Goal: Complete application form

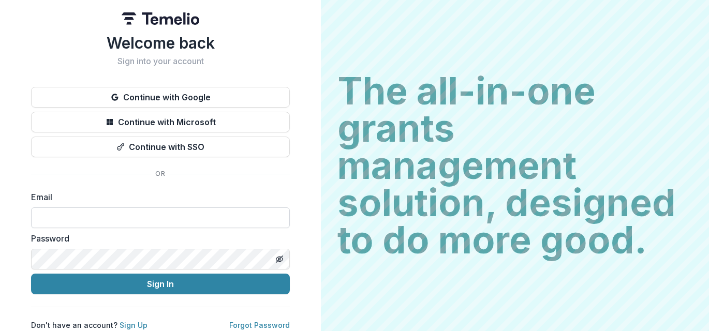
click at [125, 221] on input at bounding box center [160, 218] width 259 height 21
type input "**********"
click at [279, 263] on icon "Toggle password visibility" at bounding box center [279, 259] width 8 height 8
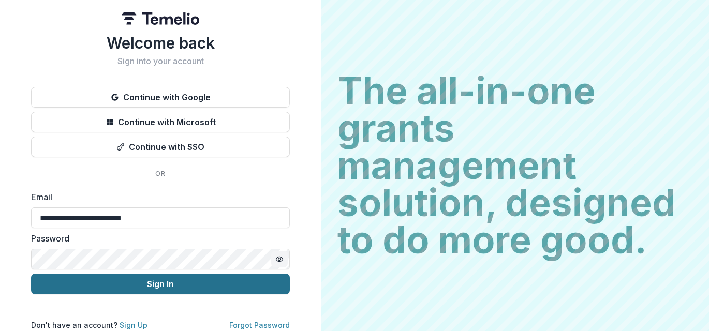
click at [182, 284] on button "Sign In" at bounding box center [160, 284] width 259 height 21
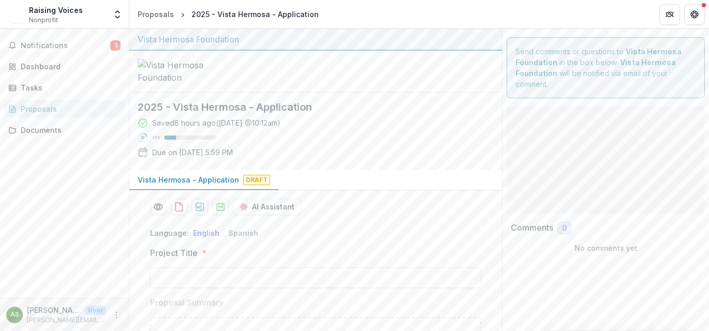
type input "**"
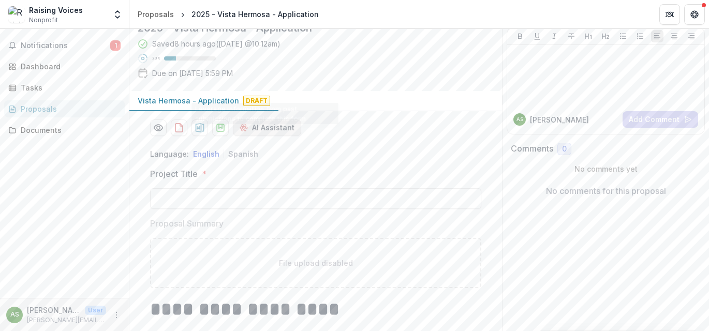
scroll to position [155, 0]
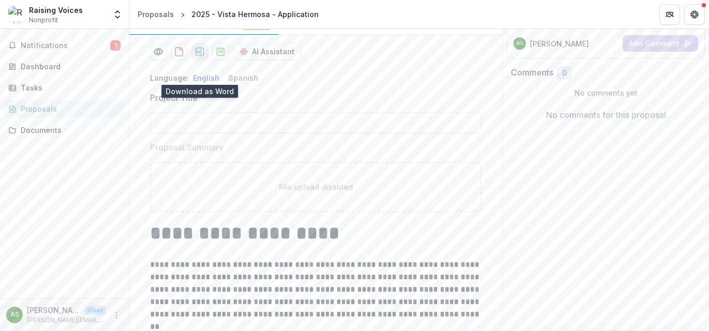
click at [200, 56] on icon "download-proposal" at bounding box center [200, 51] width 9 height 9
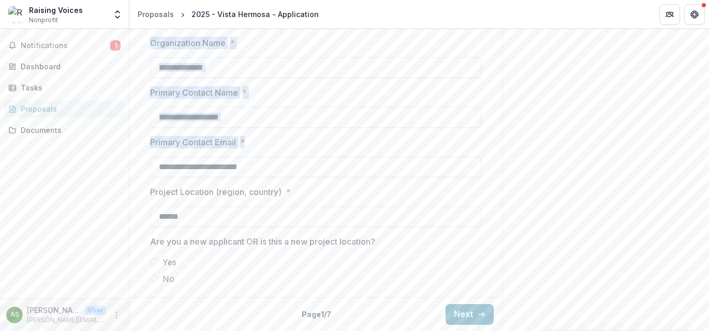
scroll to position [899, 0]
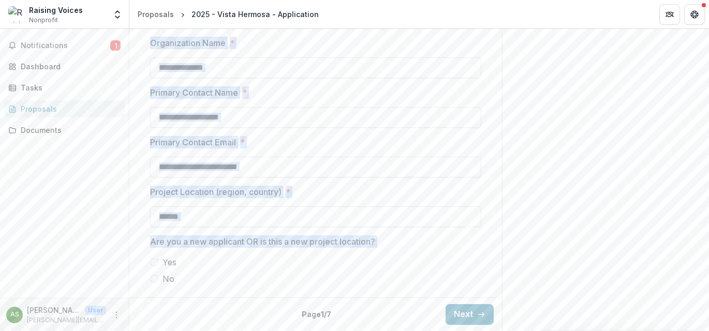
drag, startPoint x: 148, startPoint y: 146, endPoint x: 160, endPoint y: 300, distance: 154.8
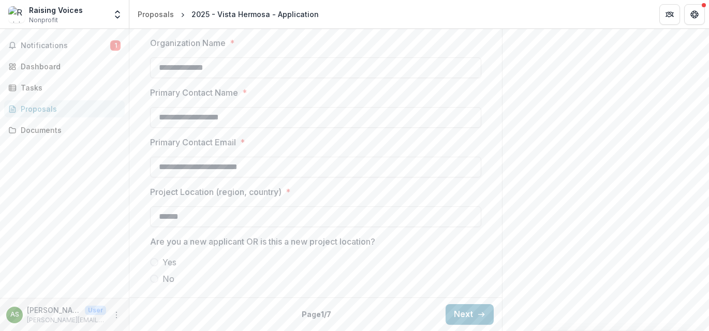
click at [455, 318] on button "Next" at bounding box center [470, 314] width 48 height 21
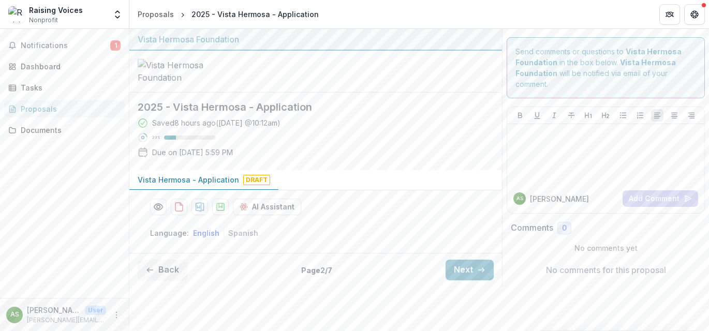
scroll to position [0, 0]
click at [478, 274] on icon "button" at bounding box center [481, 270] width 8 height 8
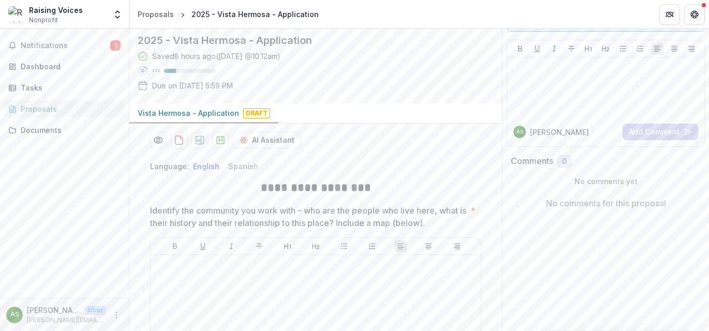
scroll to position [222, 0]
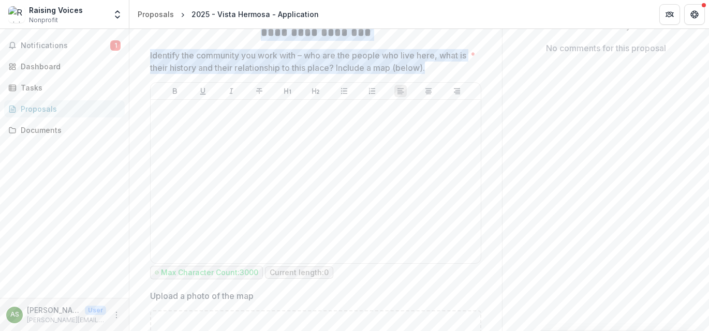
drag, startPoint x: 261, startPoint y: 50, endPoint x: 448, endPoint y: 90, distance: 191.7
click at [448, 90] on div "**********" at bounding box center [315, 316] width 331 height 638
copy div "**********"
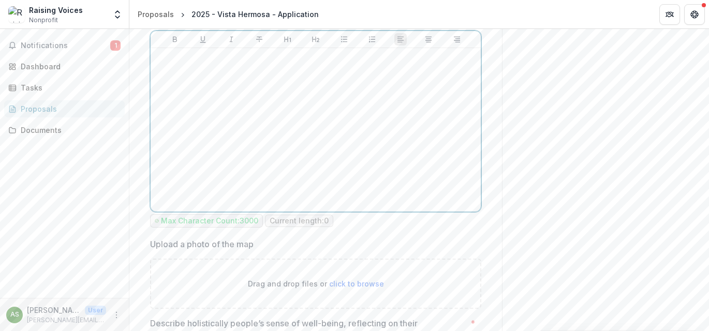
click at [266, 152] on div at bounding box center [316, 129] width 322 height 155
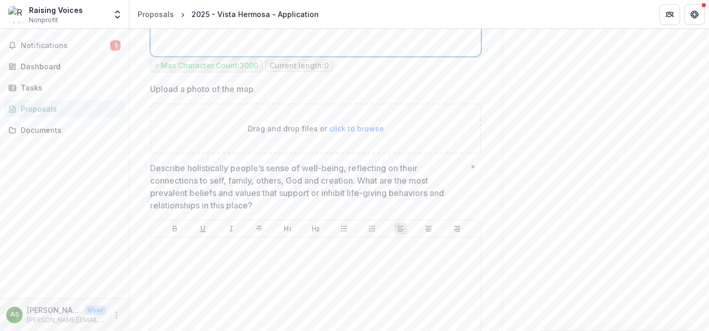
scroll to position [481, 0]
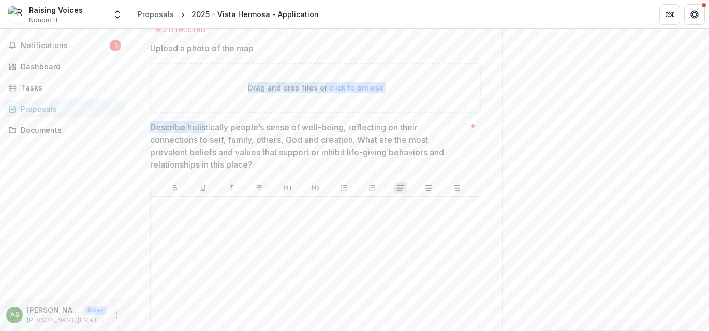
drag, startPoint x: 149, startPoint y: 136, endPoint x: 203, endPoint y: 150, distance: 56.1
click at [203, 150] on p "Describe holistically people’s sense of well-being, reflecting on their connect…" at bounding box center [308, 146] width 316 height 50
click at [208, 171] on p "Describe holistically people’s sense of well-being, reflecting on their connect…" at bounding box center [308, 146] width 316 height 50
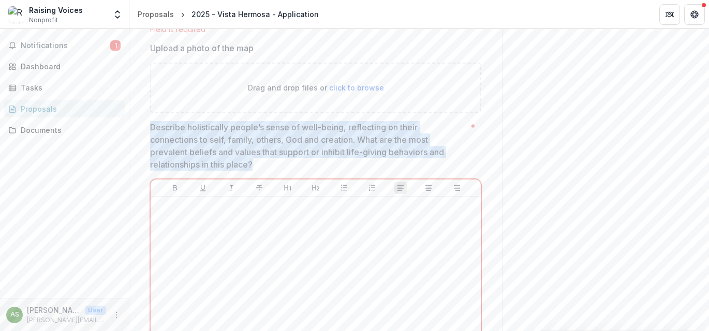
drag, startPoint x: 260, startPoint y: 181, endPoint x: 148, endPoint y: 149, distance: 116.4
click at [148, 149] on div "**********" at bounding box center [316, 69] width 348 height 660
copy p "Describe holistically people’s sense of well-being, reflecting on their connect…"
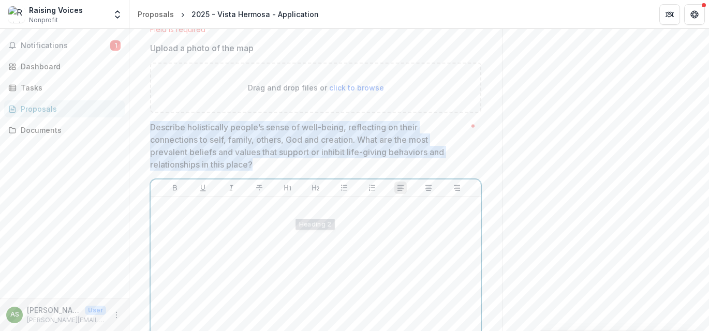
click at [257, 274] on div at bounding box center [316, 278] width 322 height 155
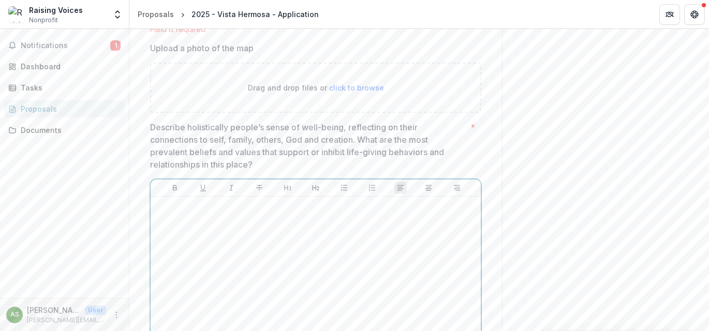
scroll to position [606, 0]
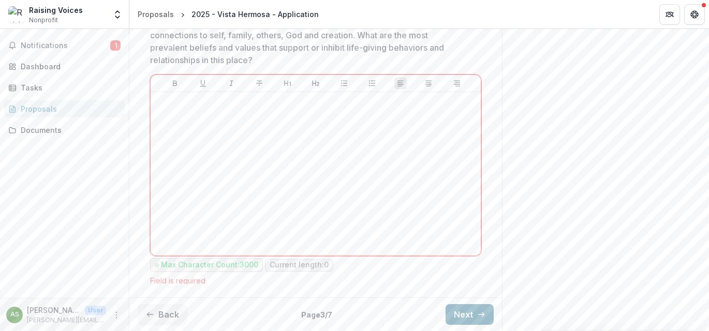
click at [459, 317] on button "Next" at bounding box center [470, 314] width 48 height 21
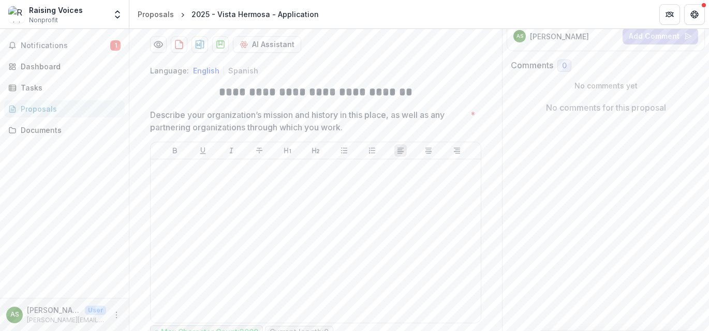
scroll to position [140, 0]
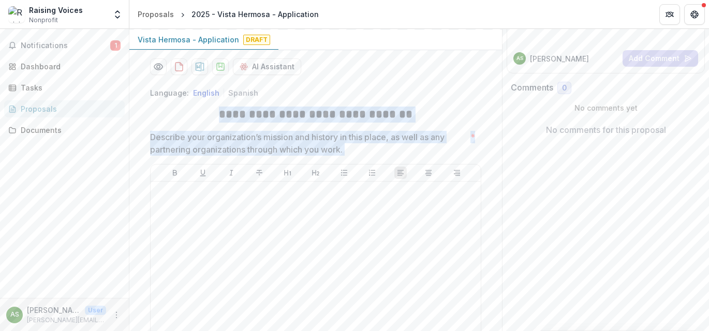
drag, startPoint x: 225, startPoint y: 134, endPoint x: 357, endPoint y: 182, distance: 141.2
drag, startPoint x: 311, startPoint y: 164, endPoint x: 284, endPoint y: 155, distance: 28.2
click at [271, 153] on p "Describe your organization’s mission and history in this place, as well as any …" at bounding box center [308, 143] width 316 height 25
drag, startPoint x: 352, startPoint y: 170, endPoint x: 227, endPoint y: 133, distance: 129.7
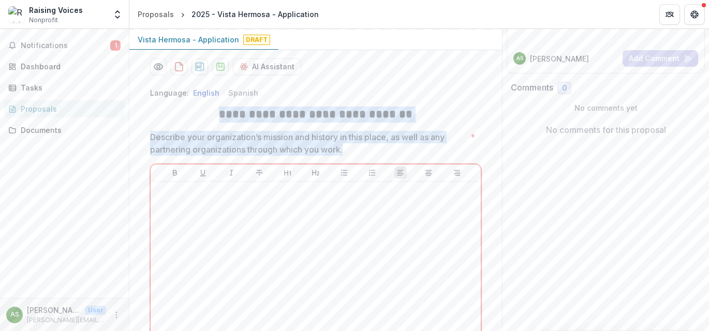
copy div "**********"
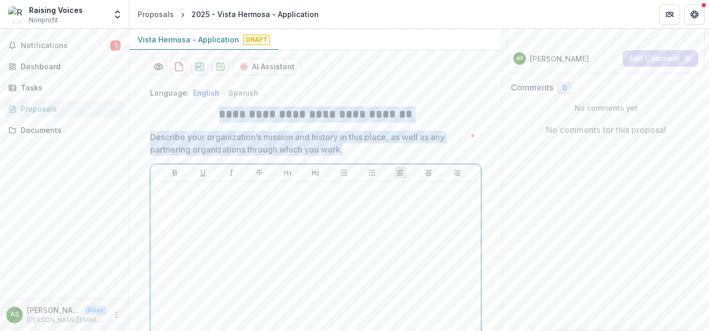
click at [346, 230] on div at bounding box center [316, 263] width 322 height 155
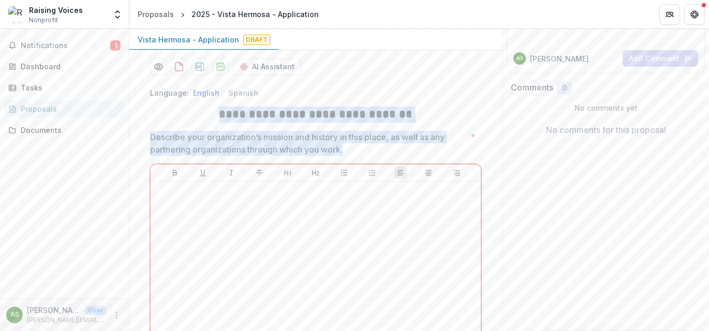
drag, startPoint x: 329, startPoint y: 174, endPoint x: 231, endPoint y: 133, distance: 106.5
click at [250, 123] on h2 "**********" at bounding box center [315, 115] width 331 height 16
drag, startPoint x: 223, startPoint y: 136, endPoint x: 353, endPoint y: 172, distance: 134.4
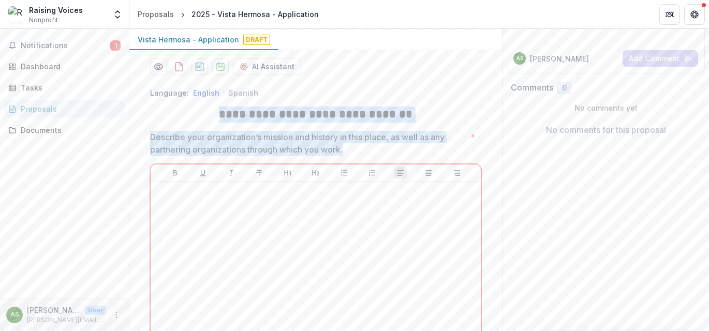
copy div "**********"
click at [298, 123] on h2 "**********" at bounding box center [315, 115] width 331 height 16
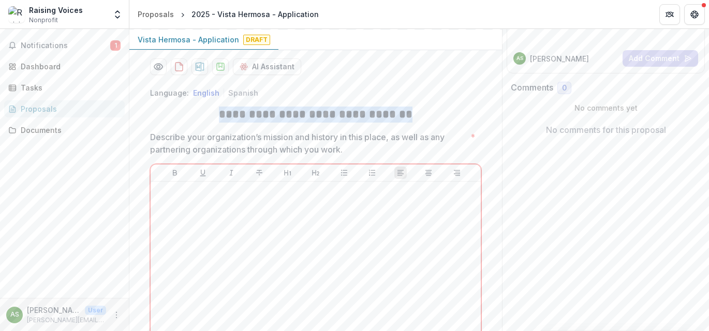
drag, startPoint x: 403, startPoint y: 134, endPoint x: 224, endPoint y: 133, distance: 179.2
click at [224, 123] on h2 "**********" at bounding box center [315, 115] width 331 height 16
copy h2 "**********"
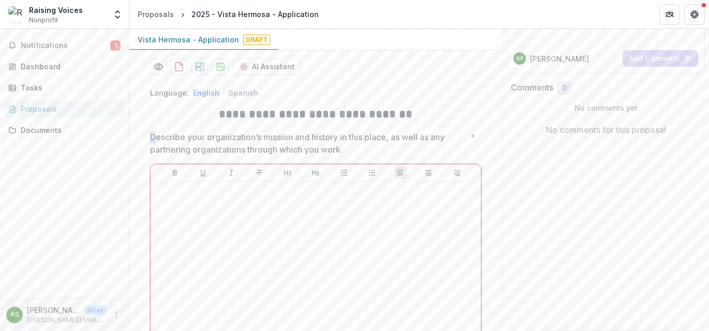
click at [152, 156] on p "Describe your organization’s mission and history in this place, as well as any …" at bounding box center [308, 143] width 316 height 25
drag, startPoint x: 353, startPoint y: 168, endPoint x: 244, endPoint y: 156, distance: 109.3
click at [274, 156] on p "Describe your organization’s mission and history in this place, as well as any …" at bounding box center [308, 143] width 316 height 25
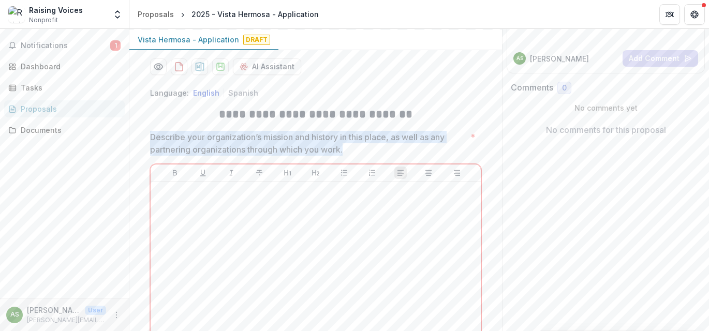
drag, startPoint x: 147, startPoint y: 155, endPoint x: 315, endPoint y: 155, distance: 167.8
copy p "Describe your organization’s mission and history in this place, as well as any …"
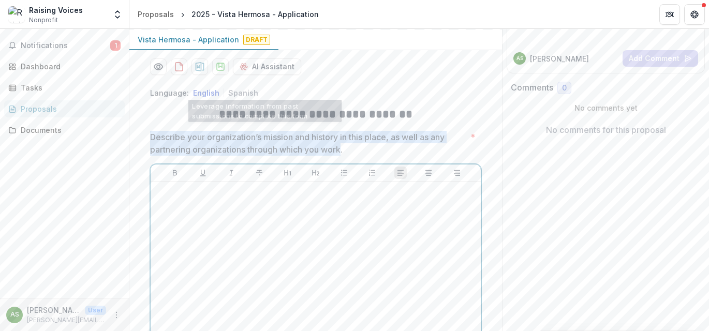
click at [316, 260] on div at bounding box center [316, 263] width 322 height 155
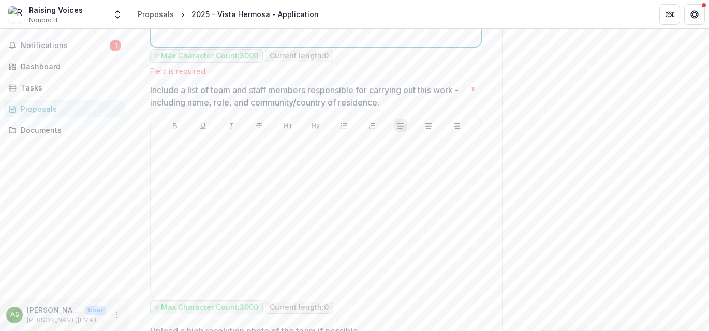
scroll to position [451, 0]
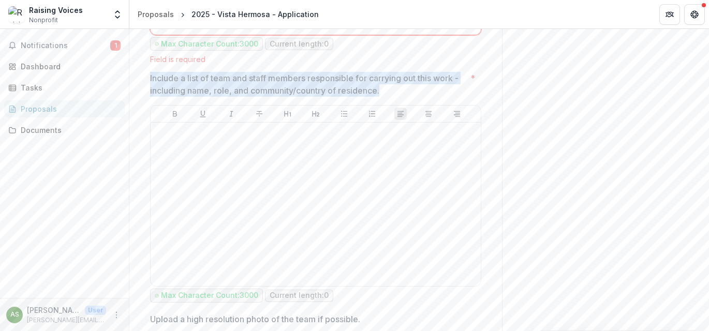
drag, startPoint x: 150, startPoint y: 94, endPoint x: 347, endPoint y: 106, distance: 197.6
click at [386, 97] on p "Include a list of team and staff members responsible for carrying out this work…" at bounding box center [308, 84] width 316 height 25
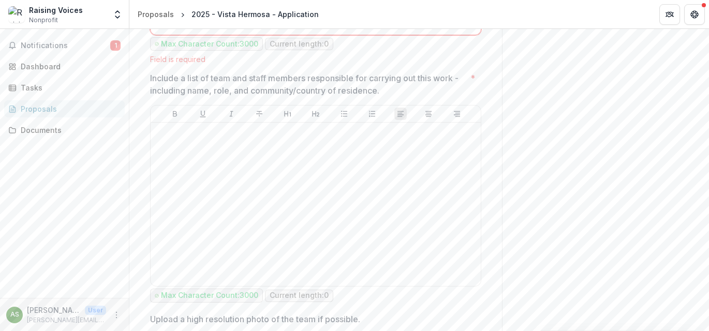
click at [389, 97] on p "Include a list of team and staff members responsible for carrying out this work…" at bounding box center [308, 84] width 316 height 25
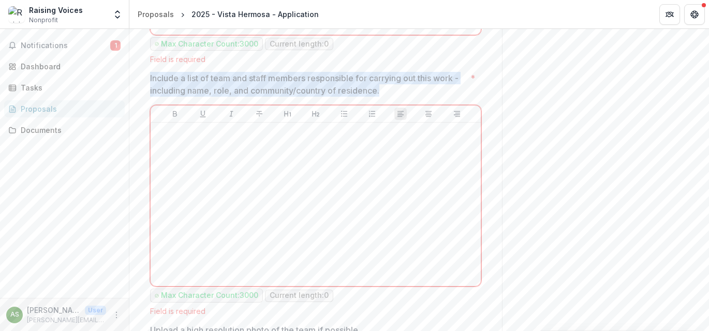
drag, startPoint x: 386, startPoint y: 111, endPoint x: 149, endPoint y: 101, distance: 236.8
copy p "Include a list of team and staff members responsible for carrying out this work…"
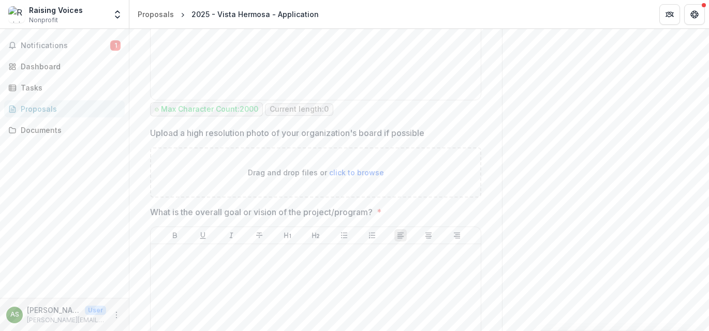
scroll to position [1072, 0]
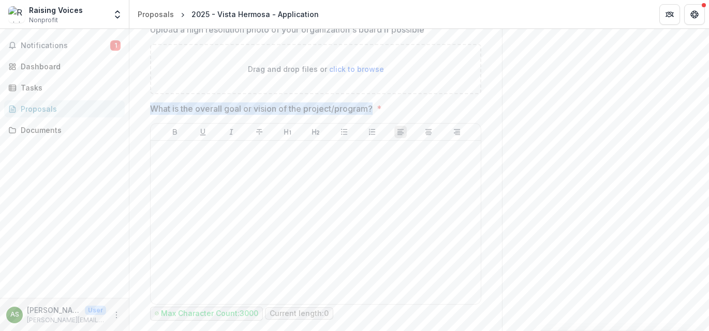
drag, startPoint x: 150, startPoint y: 128, endPoint x: 373, endPoint y: 131, distance: 222.7
click at [373, 115] on p "What is the overall goal or vision of the project/program?" at bounding box center [261, 109] width 223 height 12
click at [372, 115] on p "What is the overall goal or vision of the project/program?" at bounding box center [261, 109] width 223 height 12
drag, startPoint x: 147, startPoint y: 131, endPoint x: 299, endPoint y: 142, distance: 152.7
click at [370, 129] on div "**********" at bounding box center [316, 227] width 348 height 2160
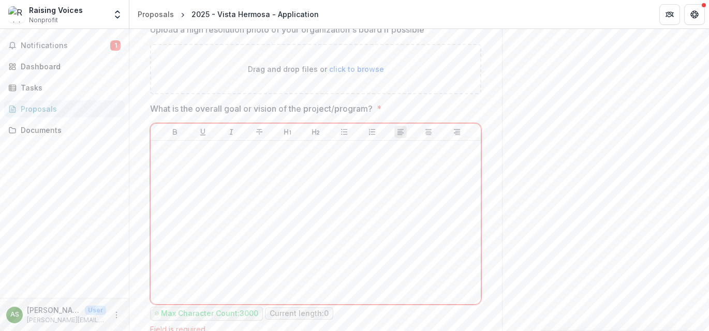
click at [372, 115] on p "What is the overall goal or vision of the project/program?" at bounding box center [261, 109] width 223 height 12
click at [366, 115] on p "What is the overall goal or vision of the project/program?" at bounding box center [261, 109] width 223 height 12
drag, startPoint x: 148, startPoint y: 125, endPoint x: 374, endPoint y: 127, distance: 226.3
click at [374, 129] on div "**********" at bounding box center [316, 227] width 348 height 2160
copy p "What is the overall goal or vision of the project/program?"
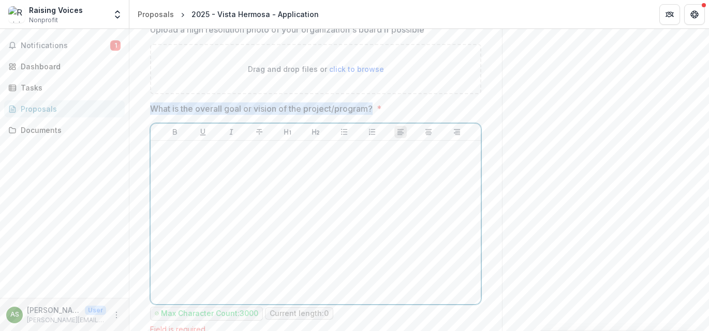
click at [363, 209] on div at bounding box center [316, 222] width 322 height 155
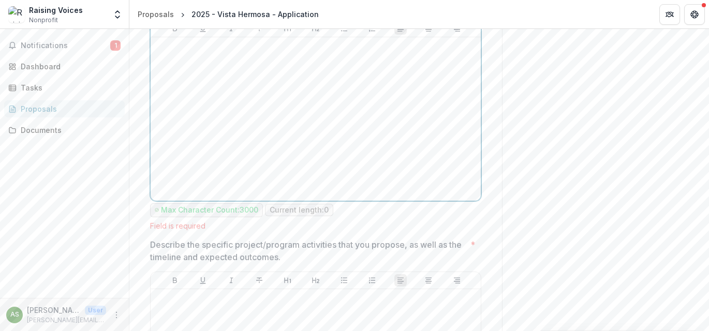
scroll to position [1228, 0]
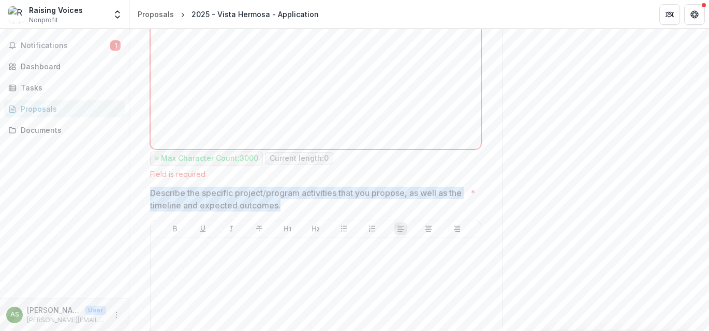
drag, startPoint x: 150, startPoint y: 212, endPoint x: 272, endPoint y: 217, distance: 122.3
click at [292, 212] on p "Describe the specific project/program activities that you propose, as well as t…" at bounding box center [308, 199] width 316 height 25
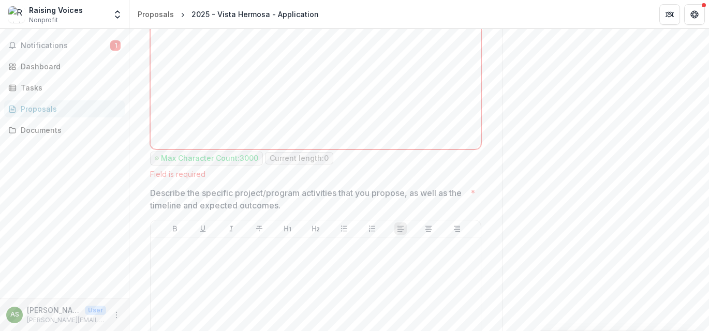
click at [286, 212] on p "Describe the specific project/program activities that you propose, as well as t…" at bounding box center [308, 199] width 316 height 25
click at [150, 210] on p "Describe the specific project/program activities that you propose, as well as t…" at bounding box center [308, 199] width 316 height 25
click at [154, 213] on div "**********" at bounding box center [316, 77] width 348 height 2171
click at [156, 212] on p "Describe the specific project/program activities that you propose, as well as t…" at bounding box center [308, 199] width 316 height 25
click at [275, 212] on p "Describe the specific project/program activities that you propose, as well as t…" at bounding box center [308, 199] width 316 height 25
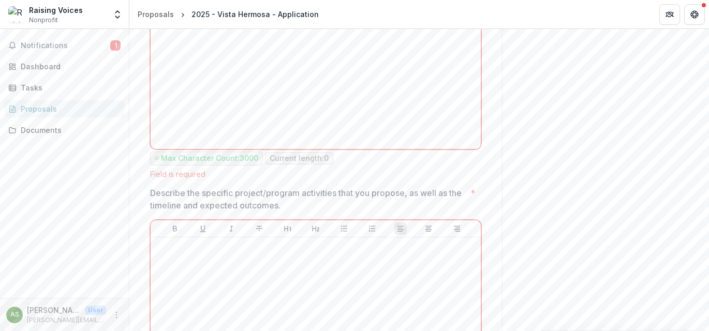
click at [280, 212] on p "Describe the specific project/program activities that you propose, as well as t…" at bounding box center [308, 199] width 316 height 25
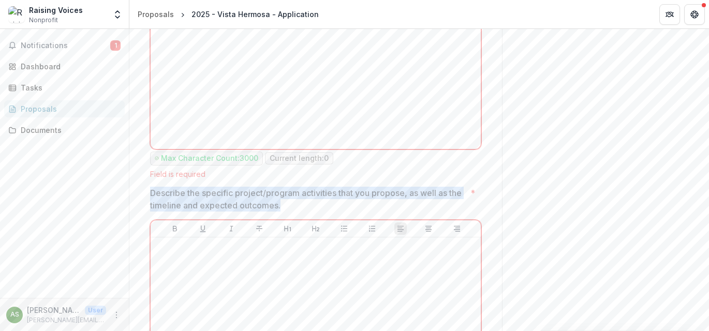
drag, startPoint x: 280, startPoint y: 228, endPoint x: 148, endPoint y: 217, distance: 132.0
click at [138, 218] on div "**********" at bounding box center [315, 77] width 373 height 2171
copy p "Describe the specific project/program activities that you propose, as well as t…"
click at [319, 212] on p "Describe the specific project/program activities that you propose, as well as t…" at bounding box center [308, 199] width 316 height 25
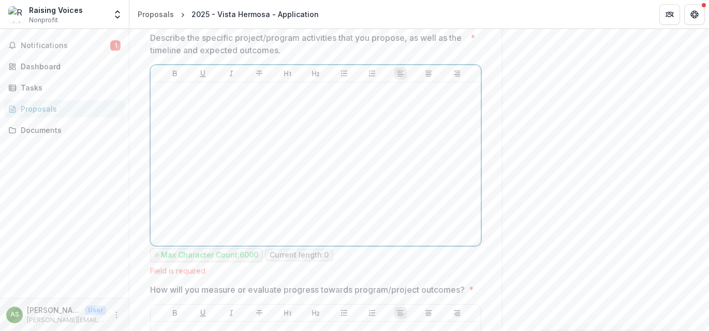
scroll to position [1538, 0]
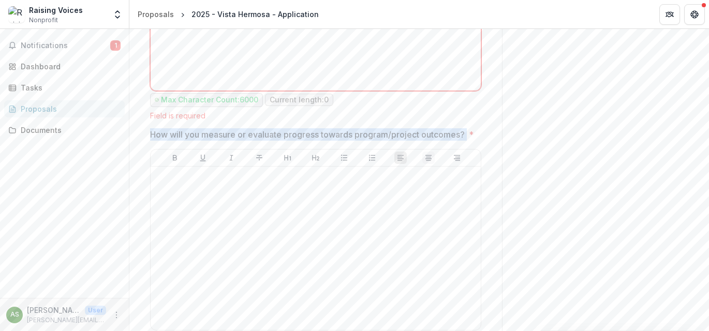
drag, startPoint x: 151, startPoint y: 156, endPoint x: 423, endPoint y: 174, distance: 272.4
click at [467, 141] on span "How will you measure or evaluate progress towards program/project outcomes? *" at bounding box center [312, 134] width 325 height 12
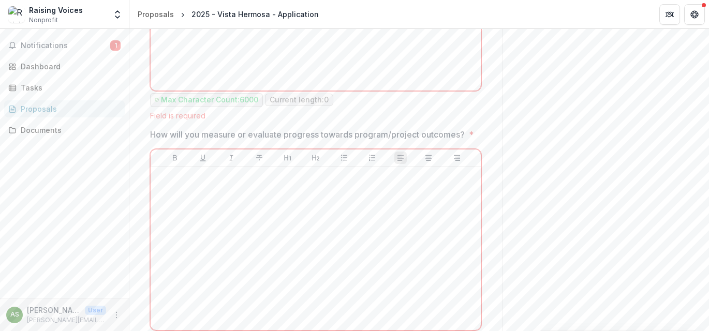
click at [153, 141] on p "How will you measure or evaluate progress towards program/project outcomes?" at bounding box center [307, 134] width 315 height 12
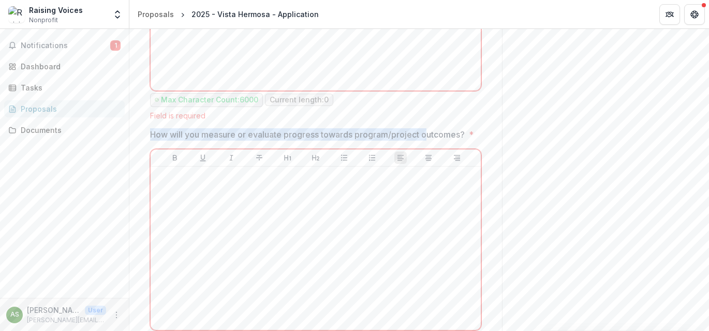
drag, startPoint x: 150, startPoint y: 155, endPoint x: 425, endPoint y: 153, distance: 275.0
click at [425, 141] on p "How will you measure or evaluate progress towards program/project outcomes?" at bounding box center [307, 134] width 315 height 12
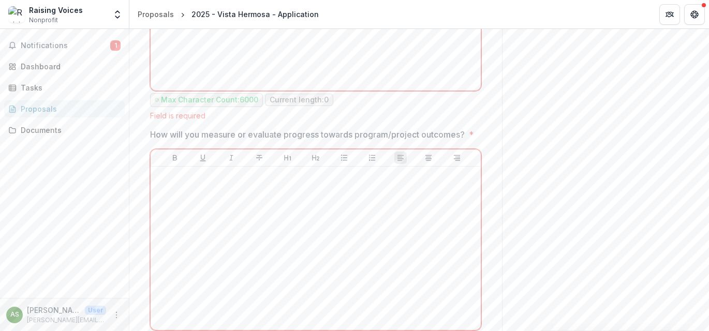
click at [468, 141] on span "How will you measure or evaluate progress towards program/project outcomes? *" at bounding box center [312, 134] width 325 height 12
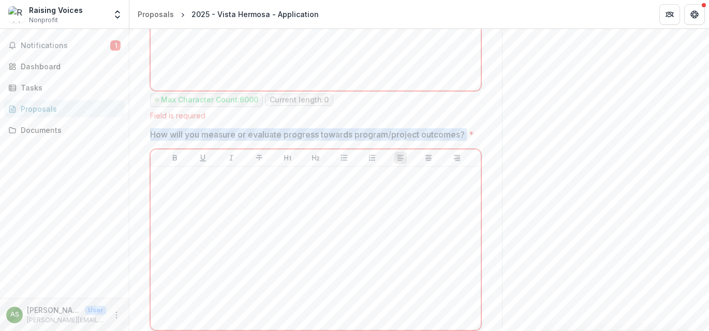
drag, startPoint x: 149, startPoint y: 153, endPoint x: 469, endPoint y: 151, distance: 320.0
click at [469, 141] on span "How will you measure or evaluate progress towards program/project outcomes? *" at bounding box center [312, 134] width 325 height 12
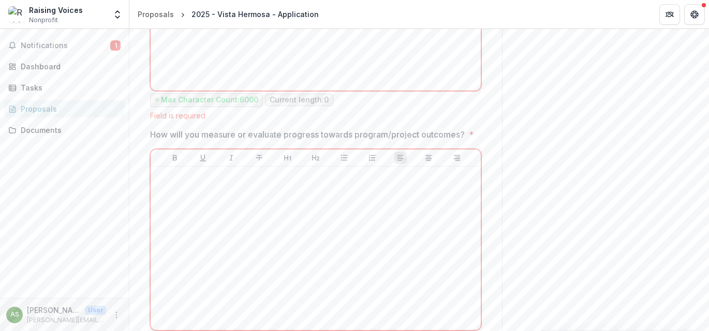
click at [273, 141] on p "How will you measure or evaluate progress towards program/project outcomes?" at bounding box center [307, 134] width 315 height 12
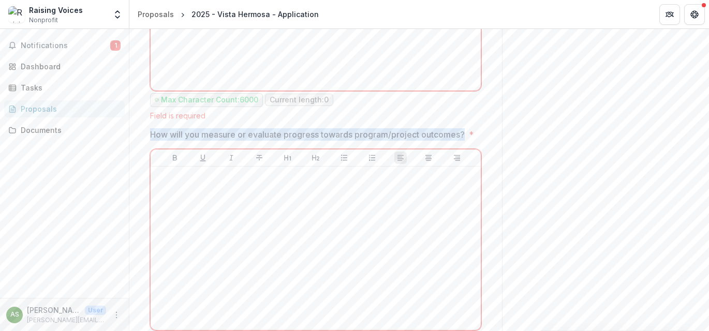
drag, startPoint x: 150, startPoint y: 155, endPoint x: 458, endPoint y: 158, distance: 308.6
click at [461, 141] on p "How will you measure or evaluate progress towards program/project outcomes?" at bounding box center [307, 134] width 315 height 12
drag, startPoint x: 471, startPoint y: 154, endPoint x: 148, endPoint y: 147, distance: 323.7
copy p "How will you measure or evaluate progress towards program/project outcomes?"
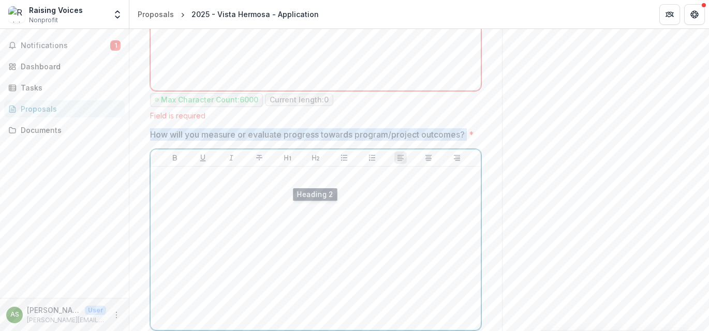
click at [331, 230] on div at bounding box center [316, 248] width 322 height 155
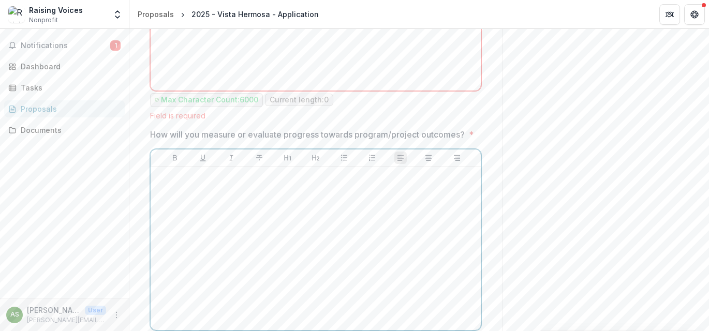
scroll to position [1797, 0]
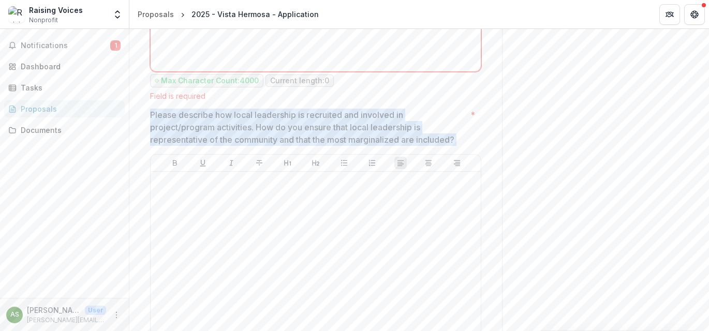
drag, startPoint x: 150, startPoint y: 135, endPoint x: 468, endPoint y: 161, distance: 319.5
click at [468, 146] on span "Please describe how local leadership is recruited and involved in project/progr…" at bounding box center [312, 127] width 325 height 37
drag, startPoint x: 446, startPoint y: 151, endPoint x: 151, endPoint y: 132, distance: 295.7
click at [151, 132] on div "Please describe how local leadership is recruited and involved in project/progr…" at bounding box center [315, 237] width 331 height 256
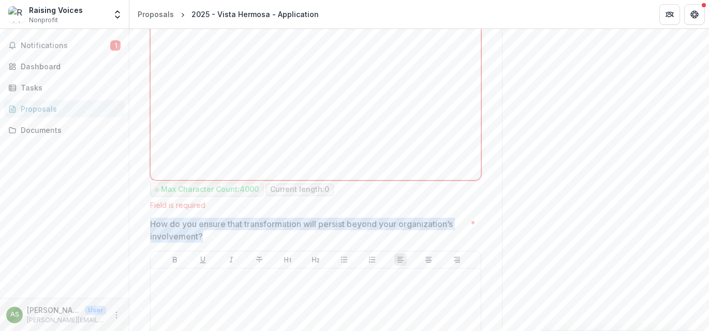
drag, startPoint x: 205, startPoint y: 259, endPoint x: 147, endPoint y: 246, distance: 60.0
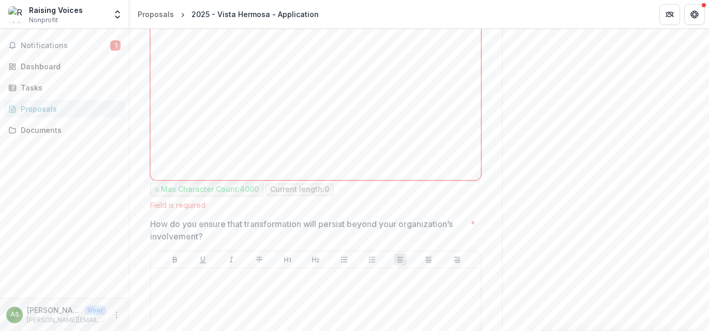
click at [269, 266] on div "How do you ensure that transformation will persist beyond your organization’s i…" at bounding box center [315, 334] width 331 height 233
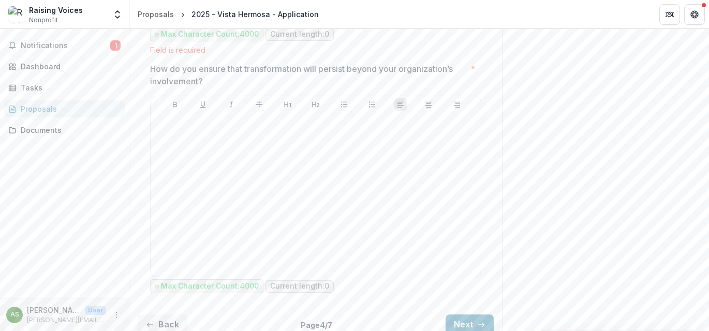
scroll to position [2139, 0]
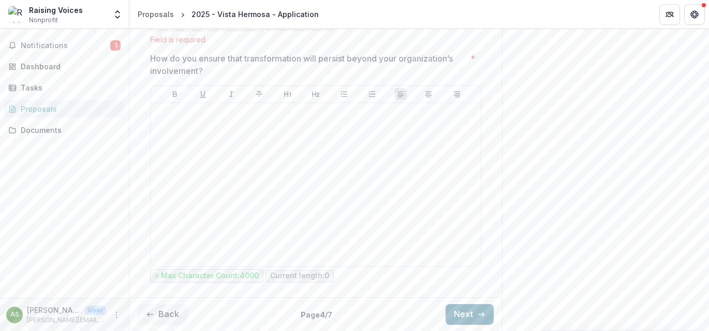
click at [457, 310] on button "Next" at bounding box center [470, 314] width 48 height 21
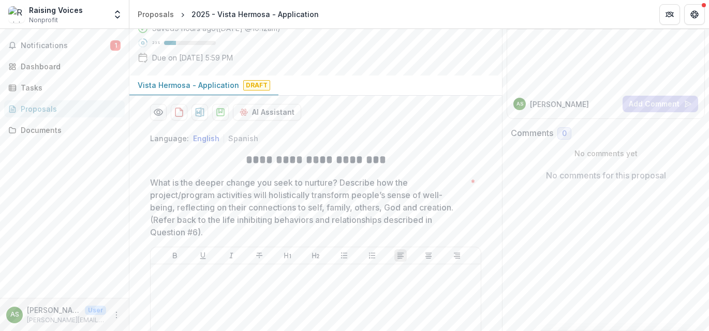
scroll to position [70, 0]
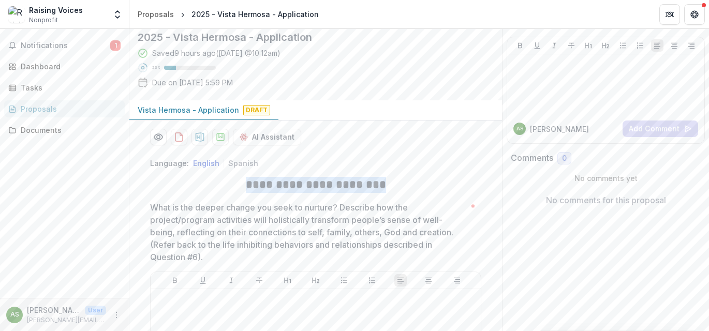
drag, startPoint x: 251, startPoint y: 203, endPoint x: 382, endPoint y: 213, distance: 131.4
click at [383, 193] on h2 "**********" at bounding box center [315, 185] width 331 height 16
click at [214, 250] on p "What is the deeper change you seek to nurture? Describe how the project/program…" at bounding box center [308, 232] width 316 height 62
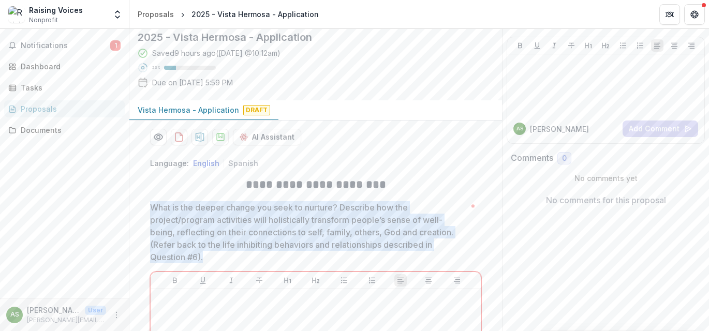
drag, startPoint x: 146, startPoint y: 223, endPoint x: 217, endPoint y: 272, distance: 86.3
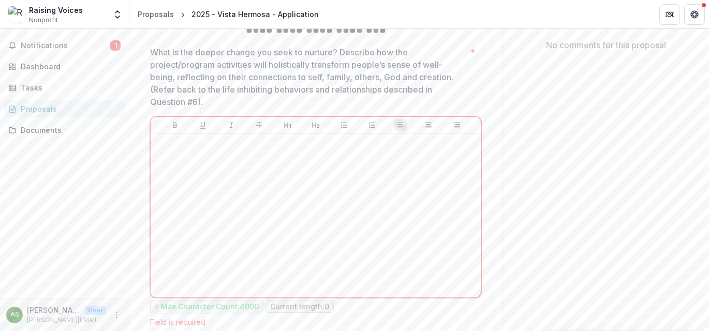
click at [302, 285] on div "What is the deeper change you seek to nurture? Describe how the project/program…" at bounding box center [315, 186] width 331 height 281
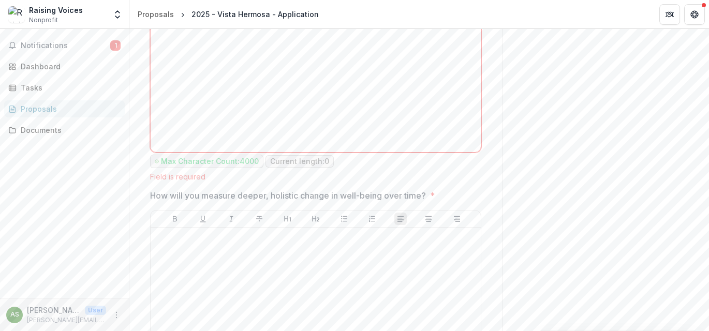
scroll to position [381, 0]
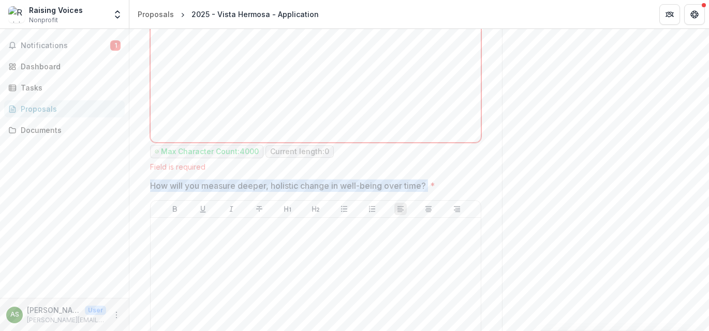
drag, startPoint x: 149, startPoint y: 206, endPoint x: 431, endPoint y: 209, distance: 281.7
click at [431, 192] on span "How will you measure deeper, holistic change in well-being over time? *" at bounding box center [312, 186] width 325 height 12
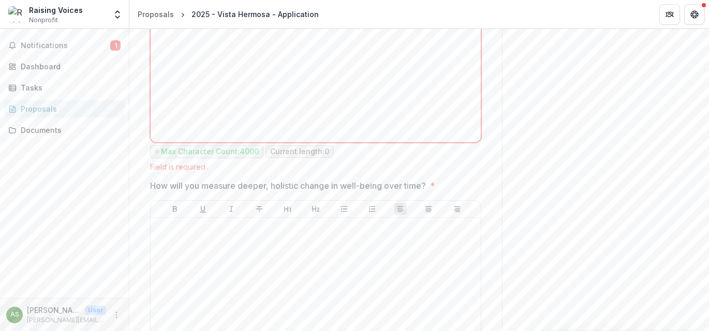
click at [442, 192] on span "How will you measure deeper, holistic change in well-being over time? *" at bounding box center [312, 186] width 325 height 12
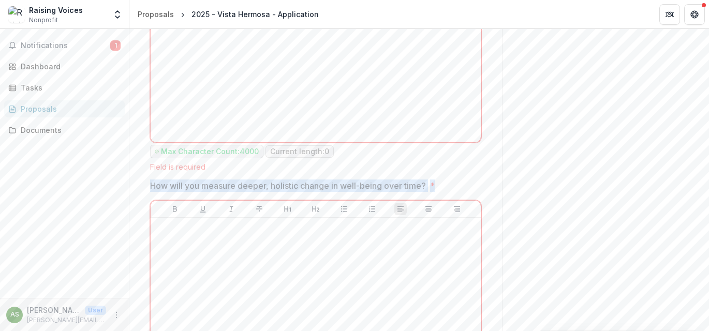
drag, startPoint x: 442, startPoint y: 202, endPoint x: 151, endPoint y: 202, distance: 291.0
click at [151, 192] on span "How will you measure deeper, holistic change in well-being over time? *" at bounding box center [312, 186] width 325 height 12
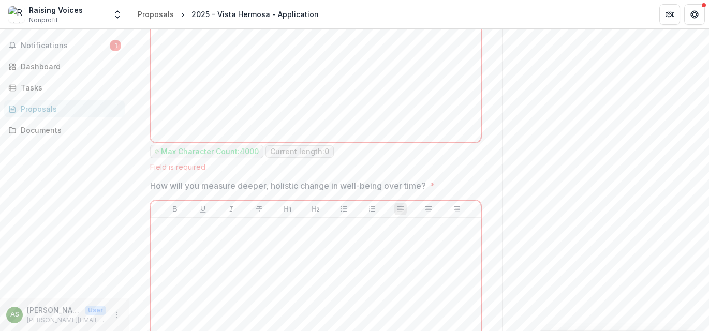
click at [445, 192] on span "How will you measure deeper, holistic change in well-being over time? *" at bounding box center [312, 186] width 325 height 12
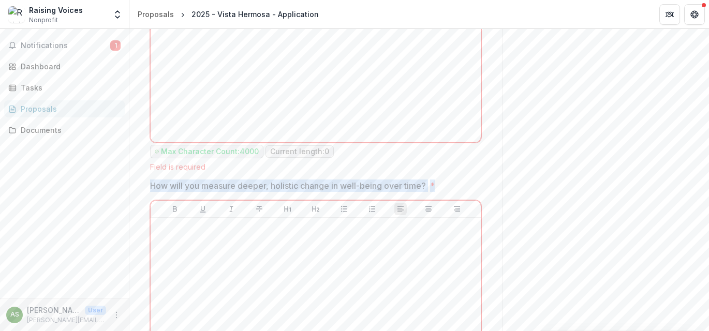
drag, startPoint x: 442, startPoint y: 207, endPoint x: 149, endPoint y: 206, distance: 293.1
click at [150, 192] on span "How will you measure deeper, holistic change in well-being over time? *" at bounding box center [312, 186] width 325 height 12
drag, startPoint x: 147, startPoint y: 205, endPoint x: 431, endPoint y: 206, distance: 283.7
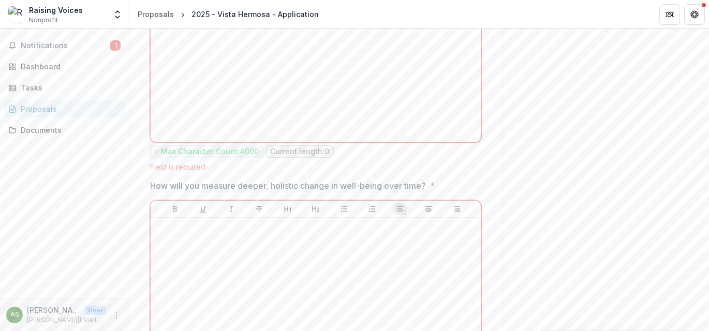
click at [465, 192] on span "How will you measure deeper, holistic change in well-being over time? *" at bounding box center [312, 186] width 325 height 12
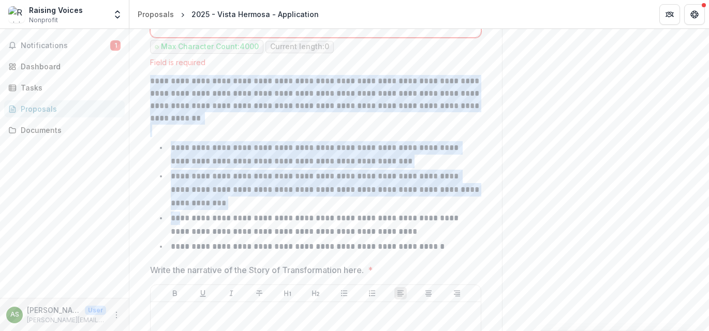
scroll to position [743, 0]
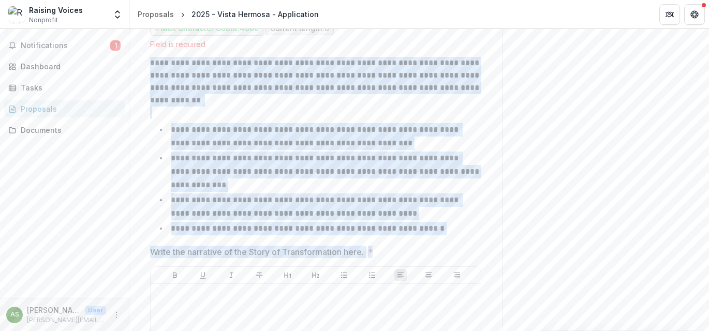
drag, startPoint x: 149, startPoint y: 185, endPoint x: 377, endPoint y: 285, distance: 249.7
click at [377, 285] on div "**********" at bounding box center [315, 16] width 331 height 1078
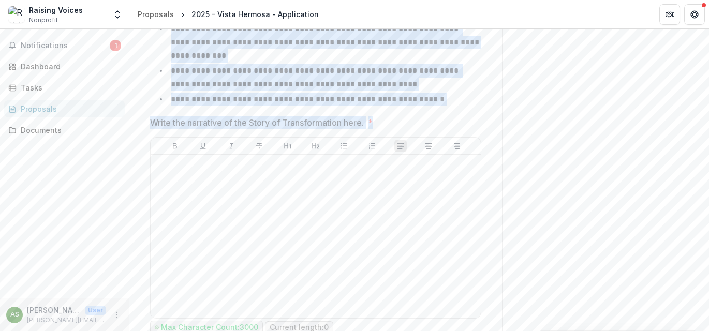
scroll to position [817, 0]
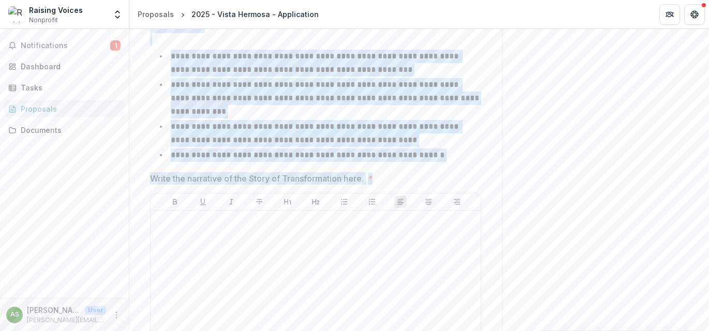
click at [187, 159] on p "**********" at bounding box center [308, 155] width 274 height 8
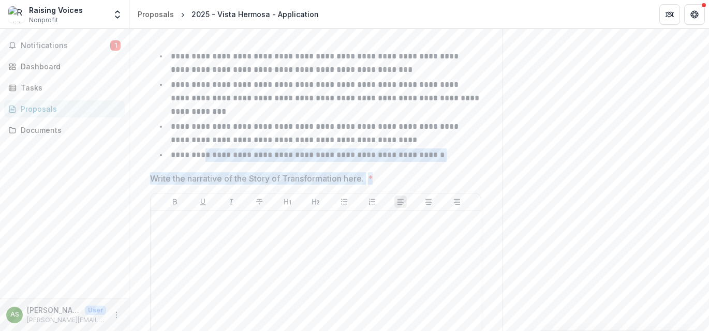
drag, startPoint x: 407, startPoint y: 195, endPoint x: 205, endPoint y: 176, distance: 203.9
click at [282, 185] on p "Write the narrative of the Story of Transformation here." at bounding box center [257, 178] width 214 height 12
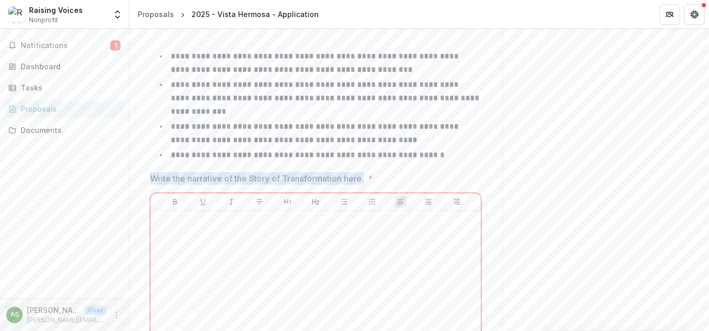
drag, startPoint x: 366, startPoint y: 199, endPoint x: 151, endPoint y: 201, distance: 214.4
click at [151, 185] on p "Write the narrative of the Story of Transformation here." at bounding box center [257, 178] width 214 height 12
drag, startPoint x: 149, startPoint y: 199, endPoint x: 366, endPoint y: 201, distance: 216.4
click at [364, 185] on p "Write the narrative of the Story of Transformation here." at bounding box center [257, 178] width 214 height 12
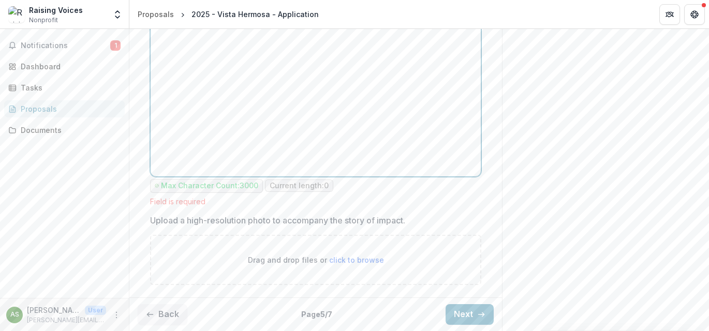
scroll to position [1035, 0]
click at [467, 314] on button "Next" at bounding box center [470, 314] width 48 height 21
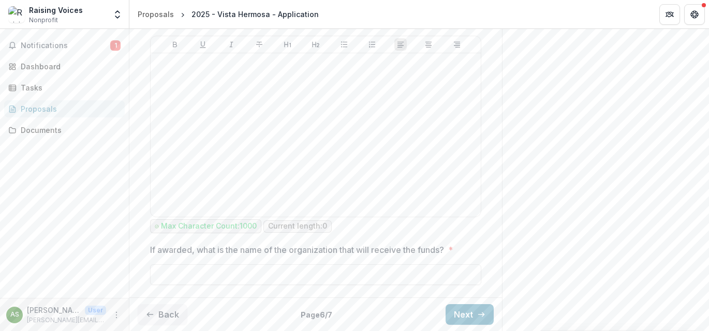
scroll to position [804, 0]
click at [465, 313] on button "Next" at bounding box center [470, 314] width 48 height 21
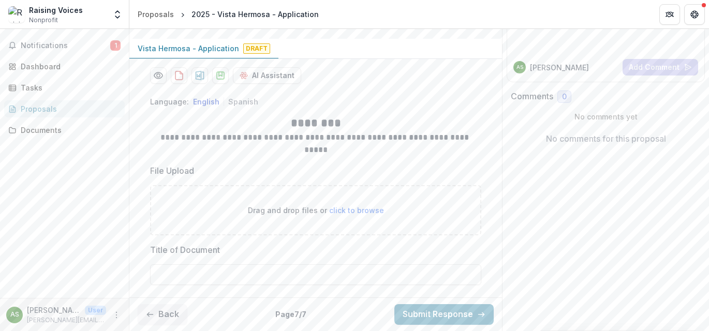
scroll to position [139, 0]
